Goal: Task Accomplishment & Management: Manage account settings

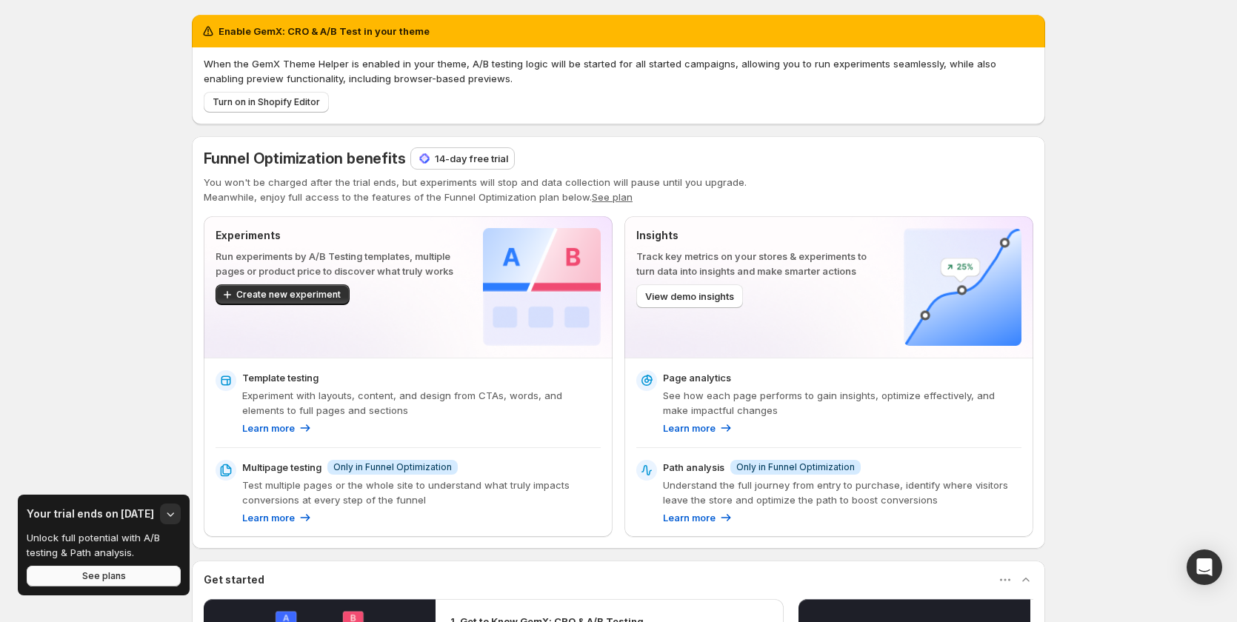
click at [97, 573] on span "See plans" at bounding box center [104, 576] width 44 height 12
click at [465, 160] on p "14-day free trial" at bounding box center [471, 158] width 73 height 15
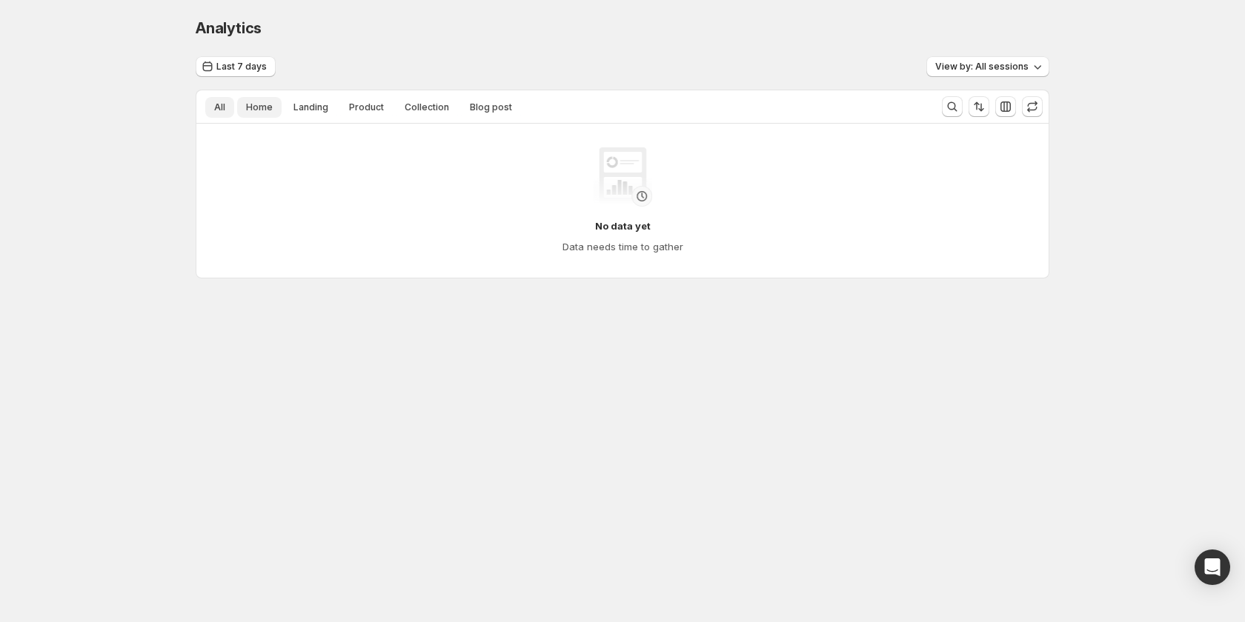
click at [271, 108] on button "Home" at bounding box center [259, 107] width 44 height 21
click at [307, 107] on span "Landing" at bounding box center [310, 108] width 35 height 12
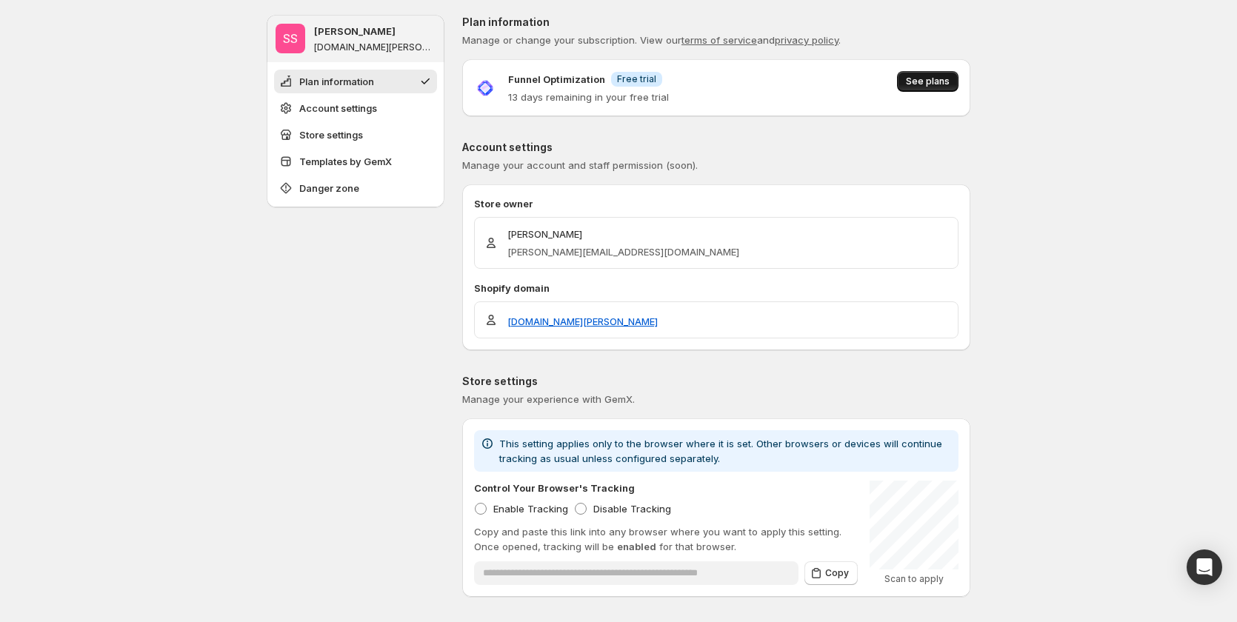
click at [926, 79] on span "See plans" at bounding box center [928, 82] width 44 height 12
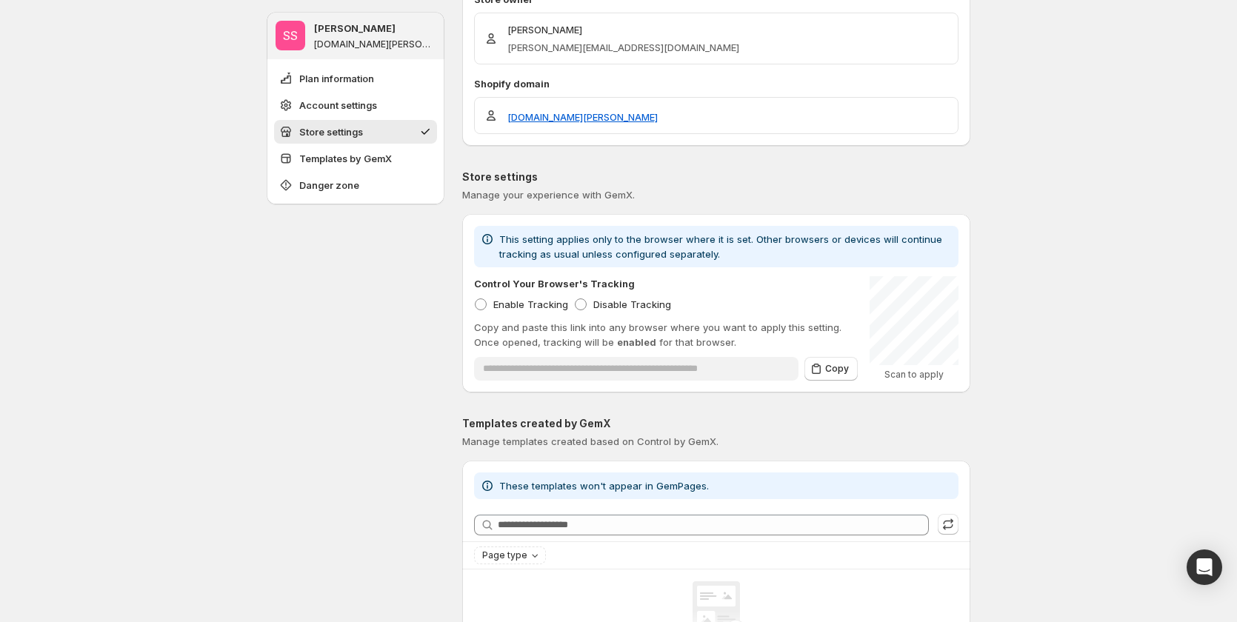
scroll to position [74, 0]
